Goal: Navigation & Orientation: Understand site structure

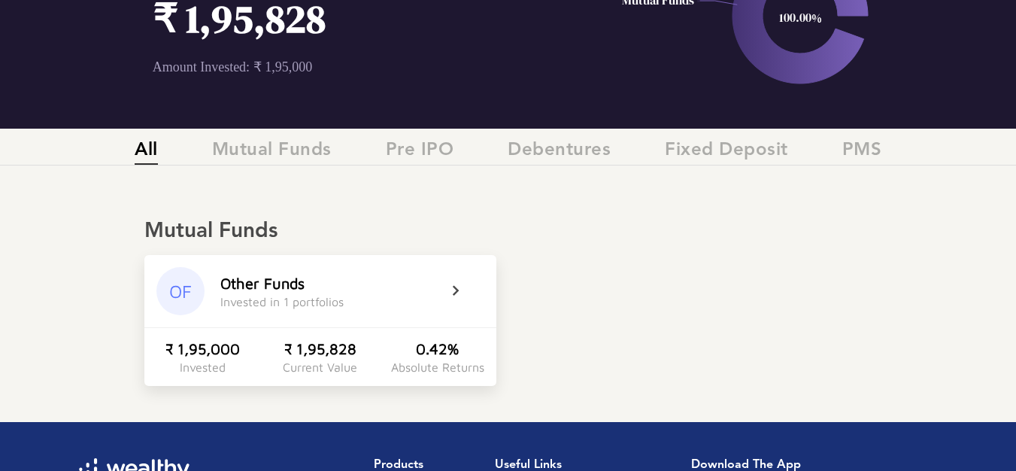
scroll to position [146, 0]
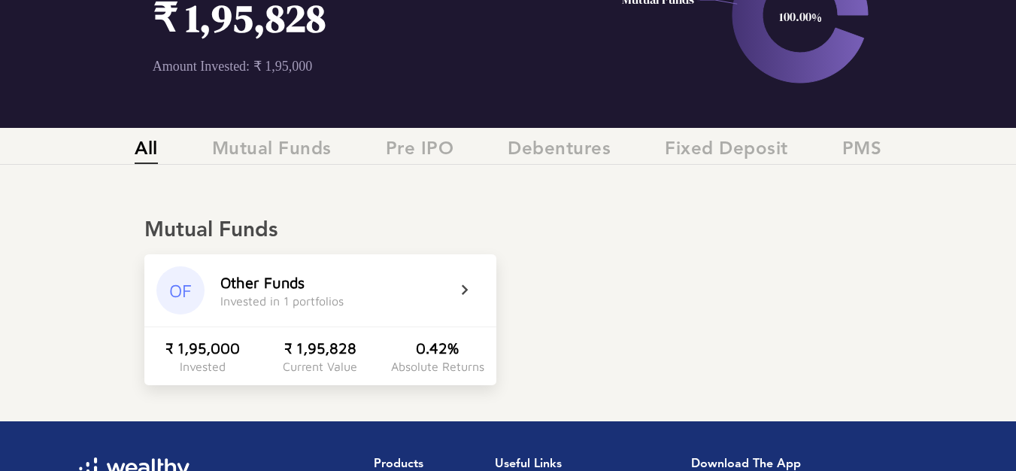
click at [446, 348] on div "0.42%" at bounding box center [437, 347] width 43 height 17
click at [429, 370] on div "Absolute Returns" at bounding box center [437, 367] width 93 height 14
click at [434, 349] on div "0.42%" at bounding box center [437, 347] width 43 height 17
click at [301, 302] on div "Invested in 1 portfolios" at bounding box center [281, 301] width 123 height 14
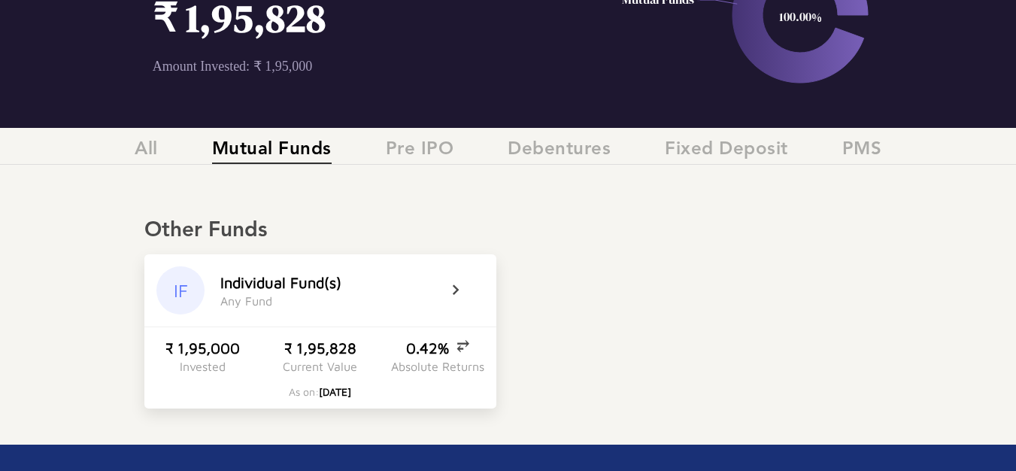
click at [301, 302] on div "I n d i v i d u a l F u n d ( s ) A n y F u n d" at bounding box center [333, 291] width 226 height 34
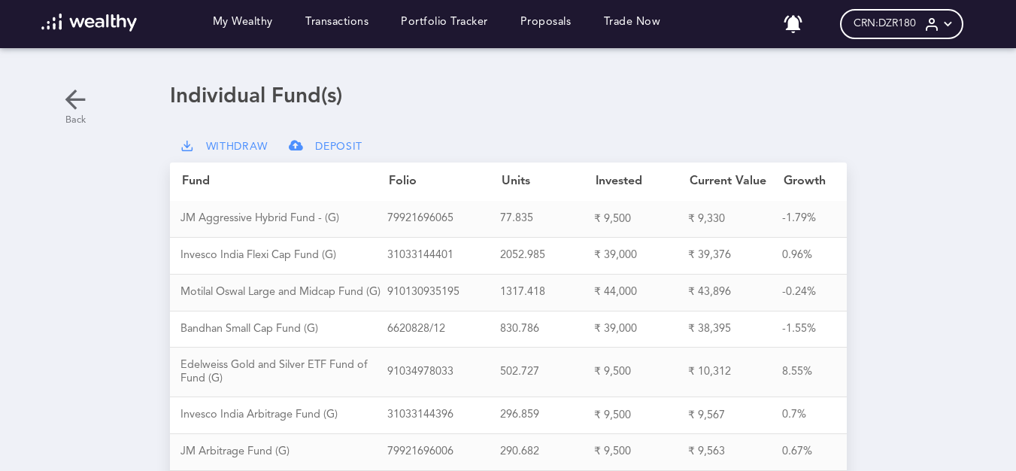
click at [71, 100] on icon at bounding box center [75, 99] width 30 height 30
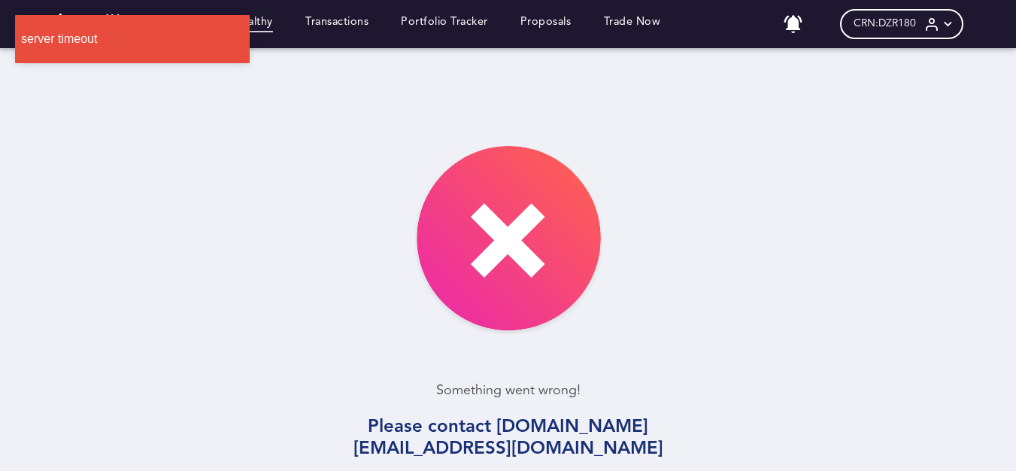
scroll to position [80, 0]
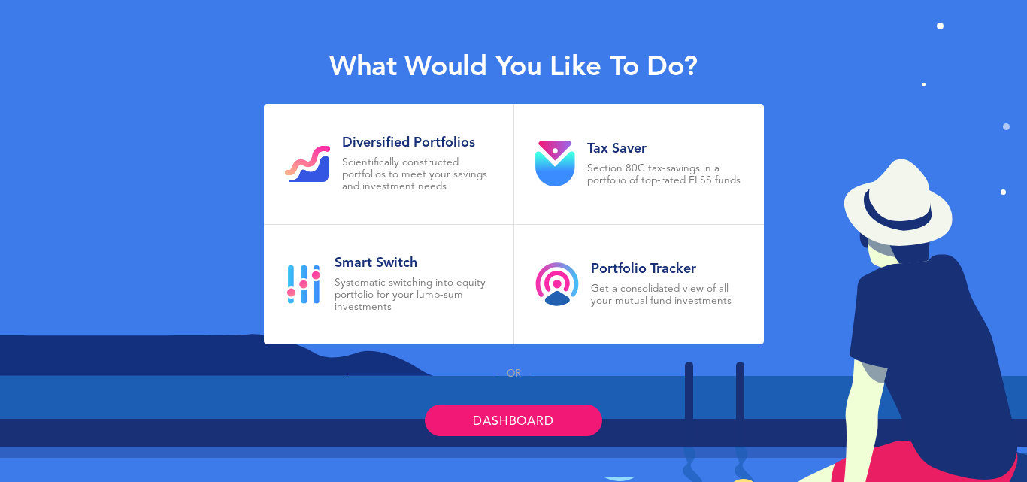
click at [515, 422] on link "Dashboard" at bounding box center [513, 421] width 177 height 32
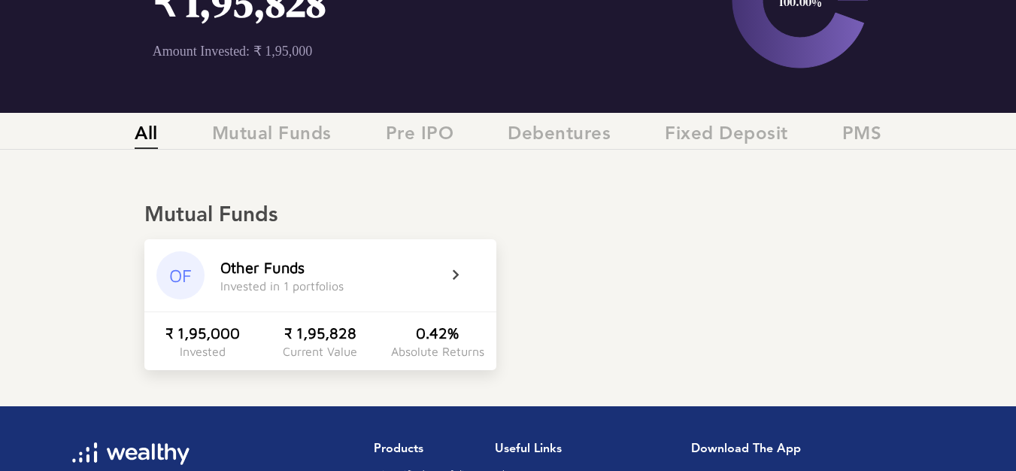
scroll to position [229, 0]
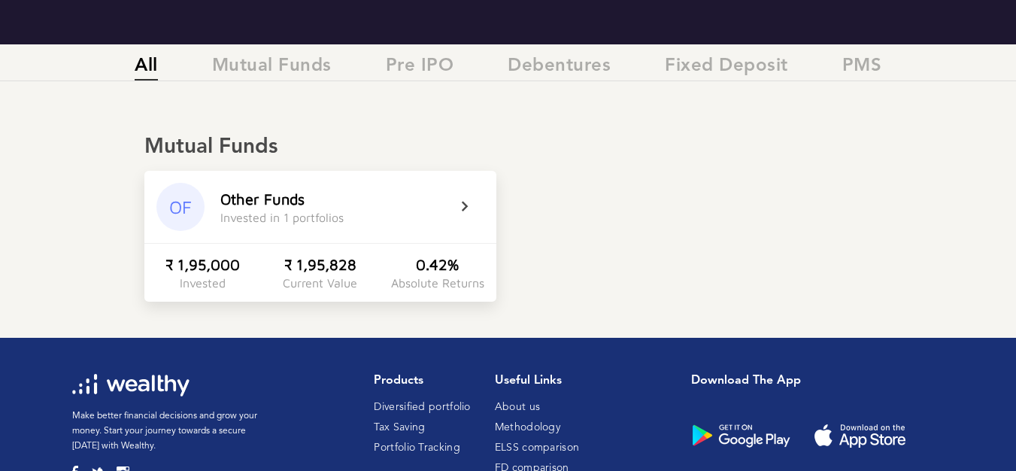
click at [275, 199] on div "Other Funds" at bounding box center [262, 198] width 84 height 17
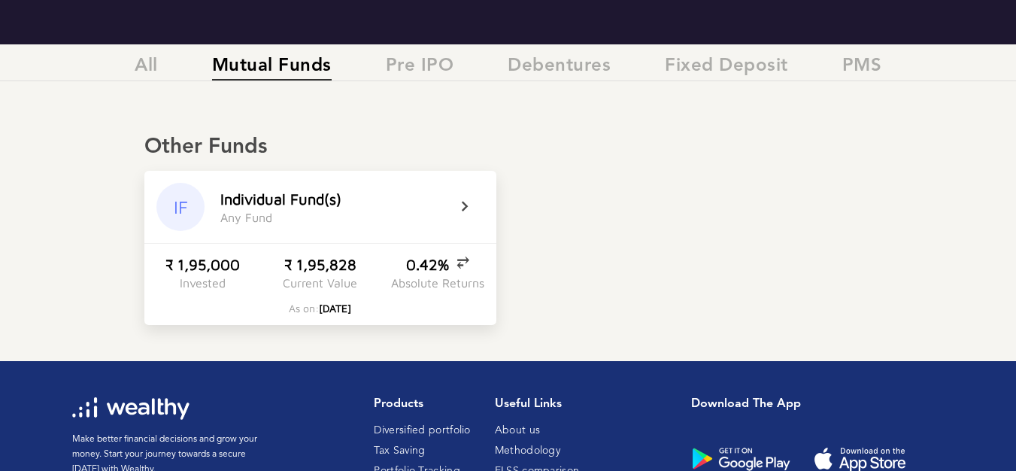
click at [280, 204] on div "I n d i v i d u a l F u n d ( s )" at bounding box center [280, 198] width 121 height 17
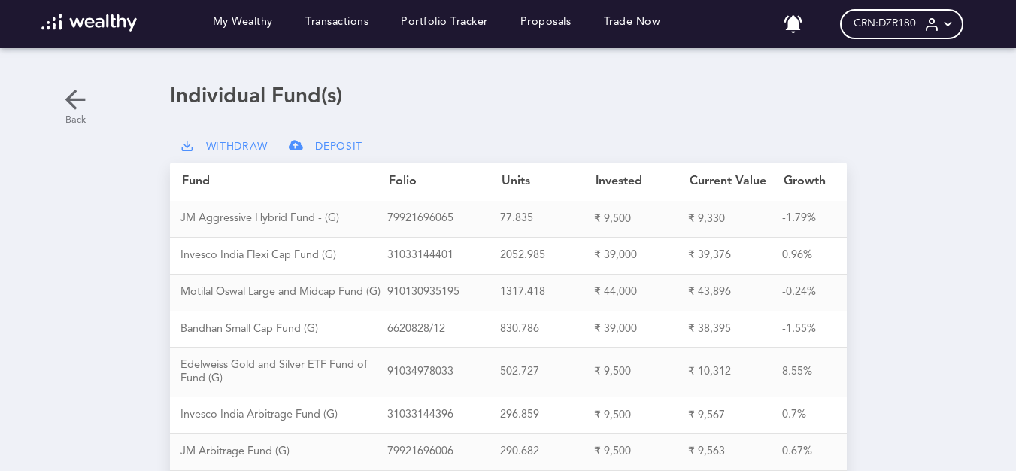
click at [84, 100] on icon at bounding box center [75, 99] width 30 height 30
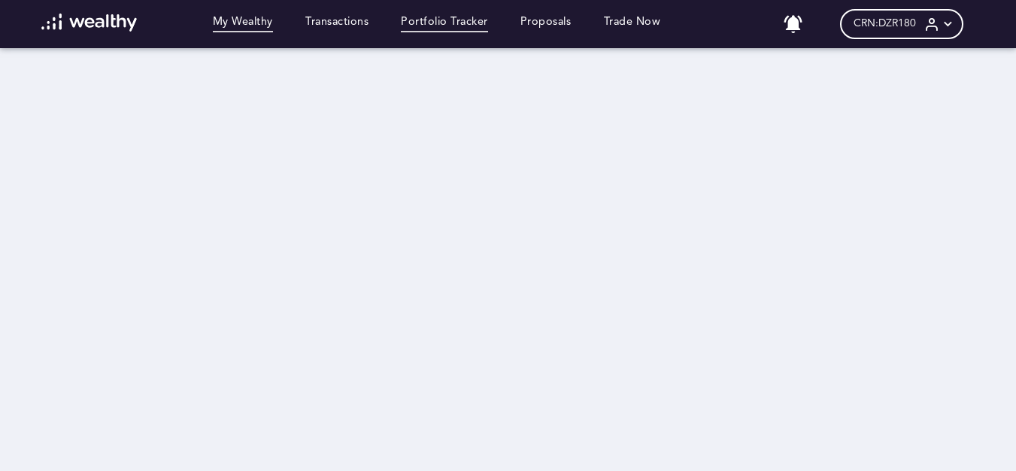
click at [443, 26] on link "Portfolio Tracker" at bounding box center [444, 24] width 87 height 17
click at [337, 17] on link "Transactions" at bounding box center [336, 24] width 63 height 17
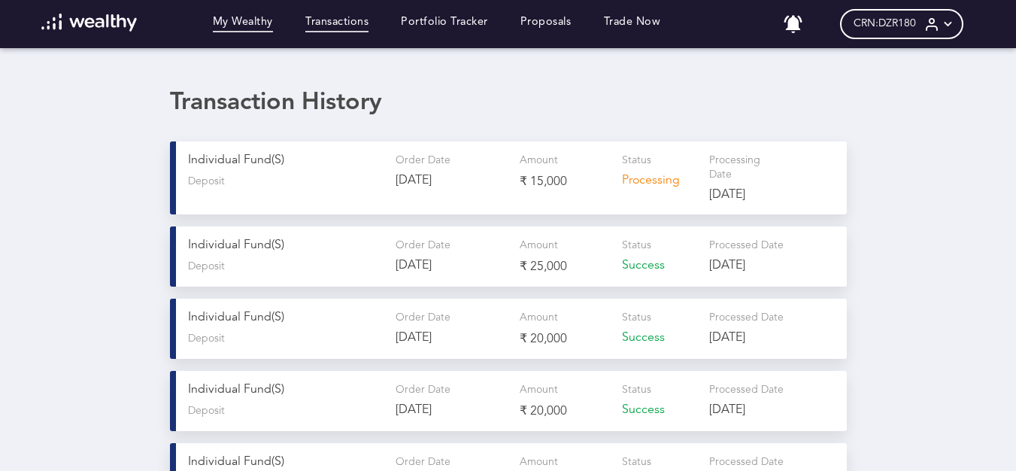
click at [259, 19] on link "My Wealthy" at bounding box center [243, 24] width 60 height 17
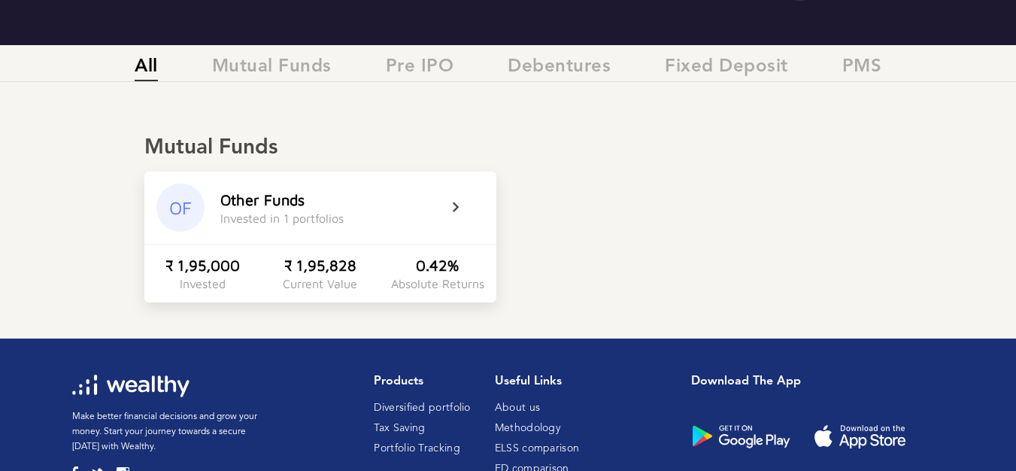
scroll to position [229, 0]
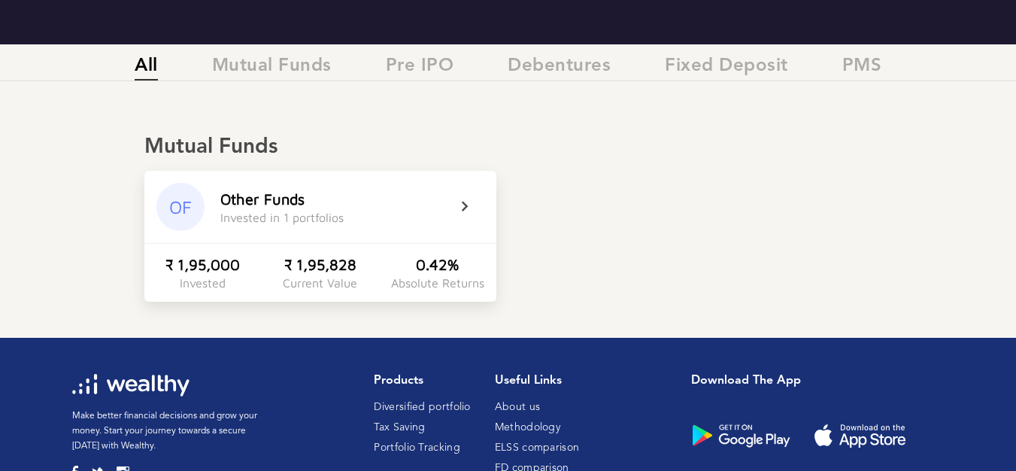
click at [438, 266] on div "0.42%" at bounding box center [437, 264] width 43 height 17
click at [427, 265] on div "0.42%" at bounding box center [437, 264] width 43 height 17
click at [281, 202] on div "Other Funds" at bounding box center [262, 198] width 84 height 17
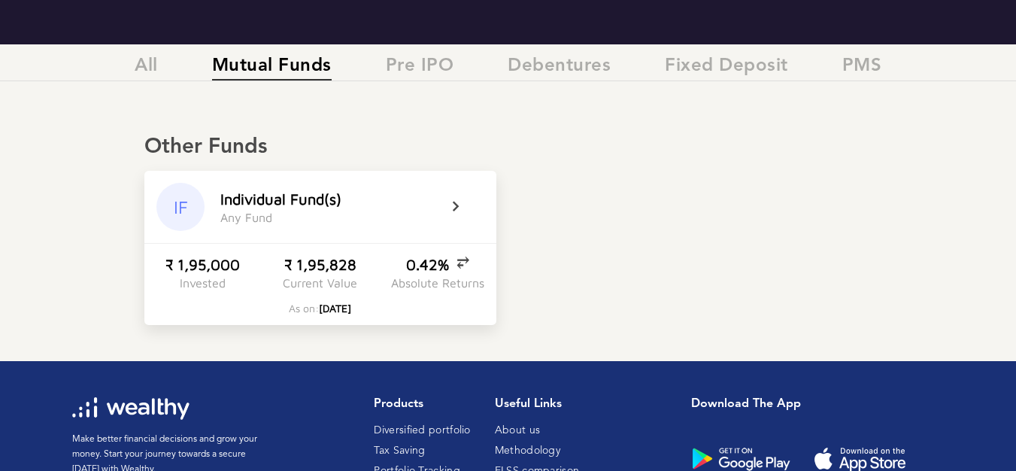
click at [281, 202] on div "I n d i v i d u a l F u n d ( s )" at bounding box center [280, 198] width 121 height 17
